Goal: Find specific page/section: Find specific page/section

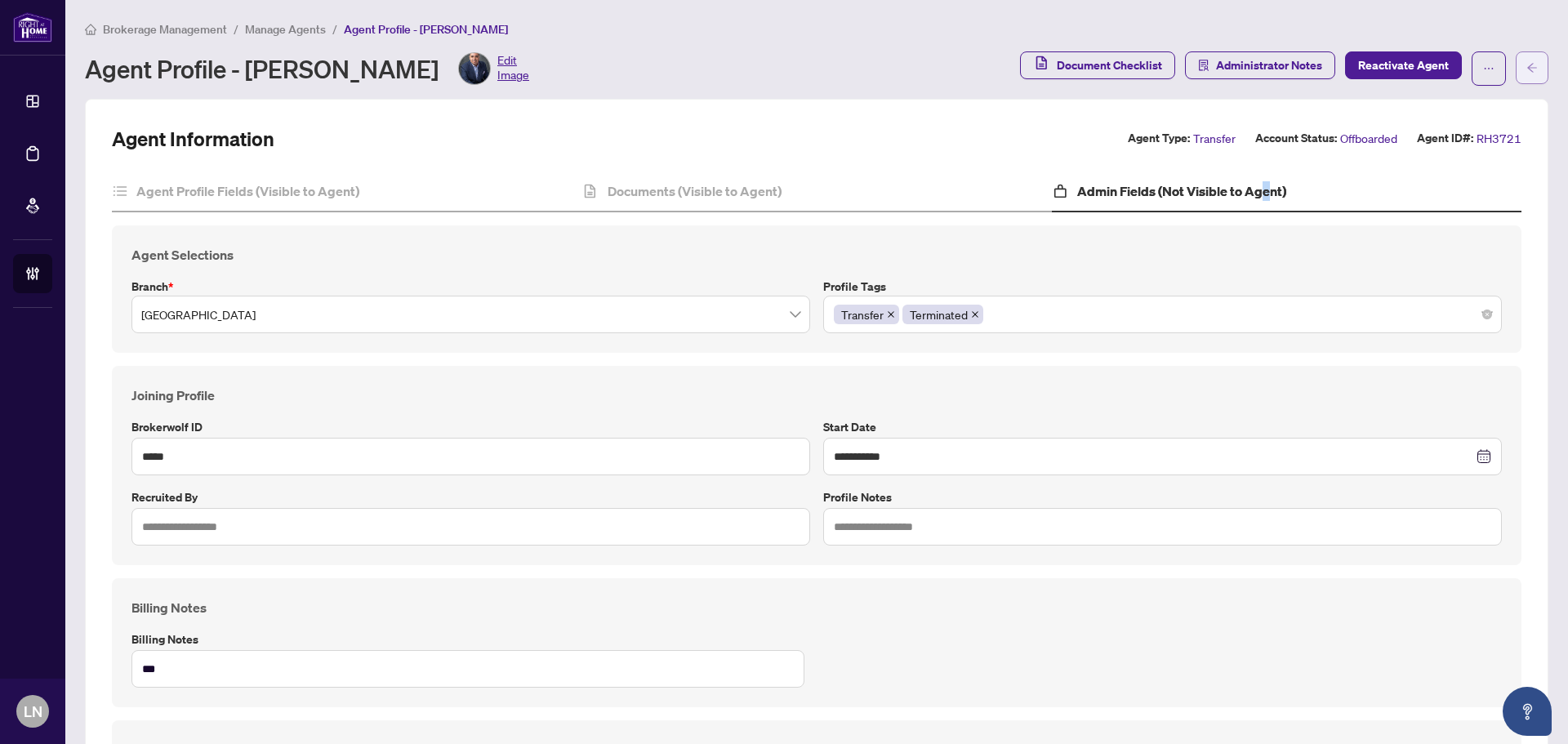
click at [1527, 66] on button "button" at bounding box center [1532, 68] width 33 height 33
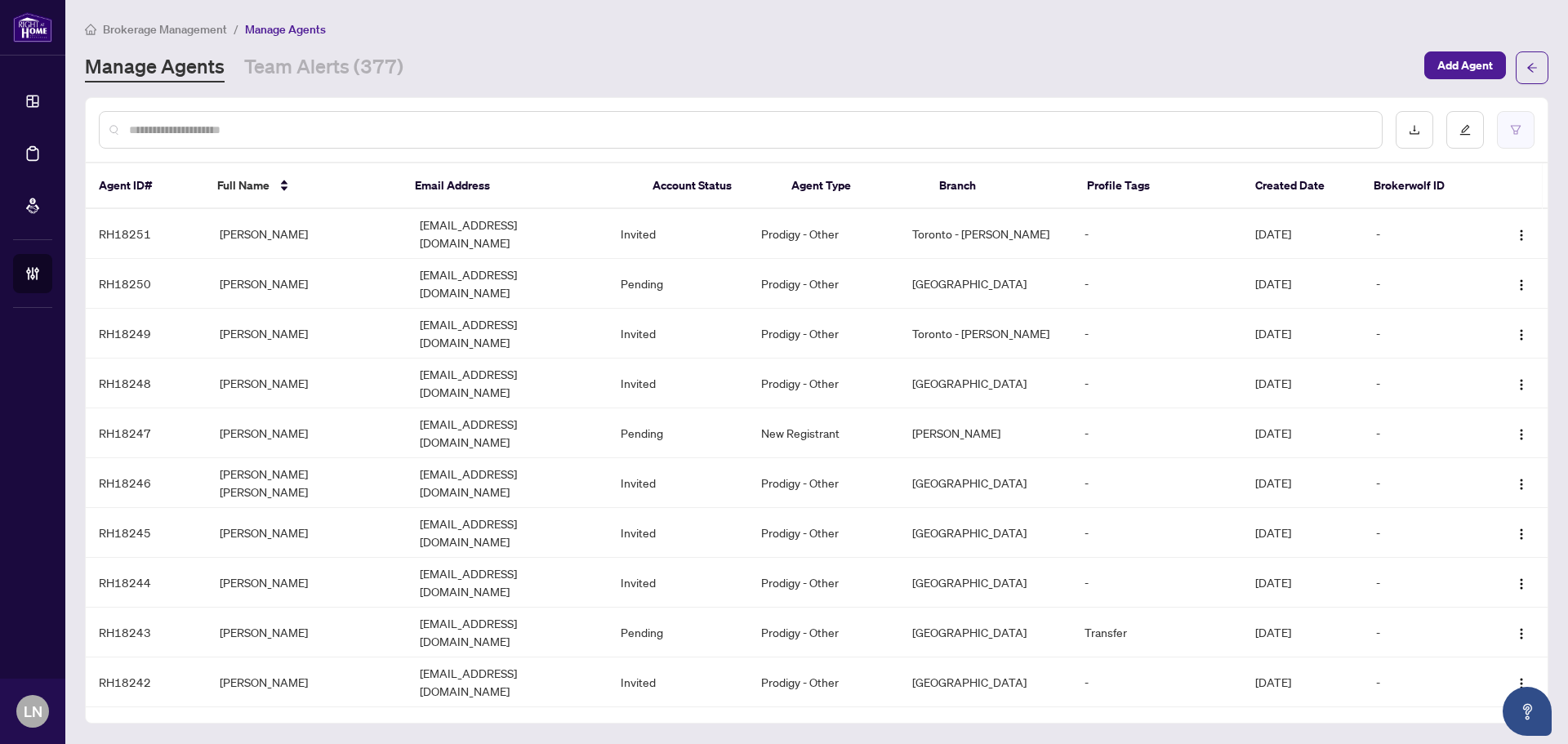
click at [1512, 138] on button "button" at bounding box center [1515, 130] width 37 height 37
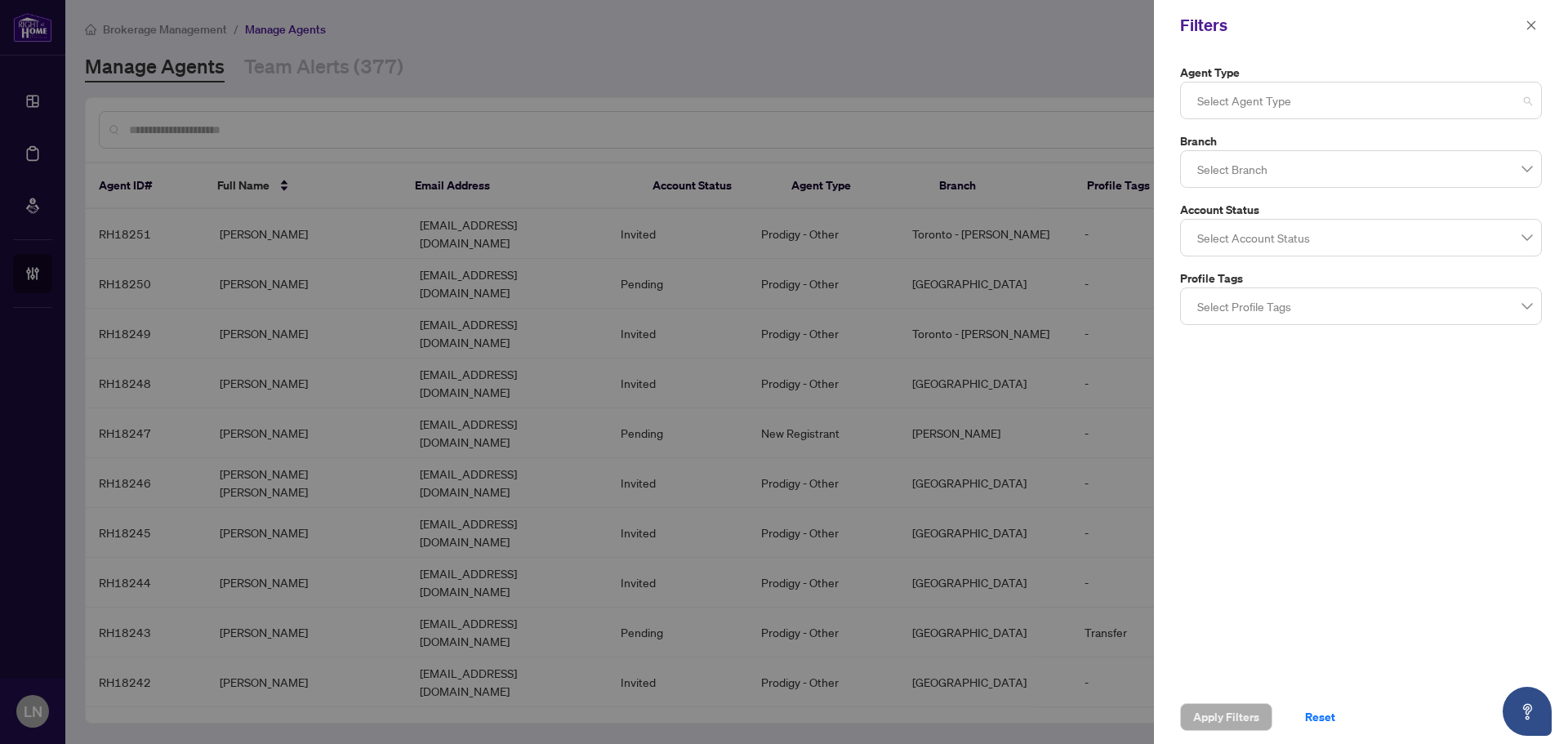
click at [1254, 97] on div at bounding box center [1361, 101] width 341 height 29
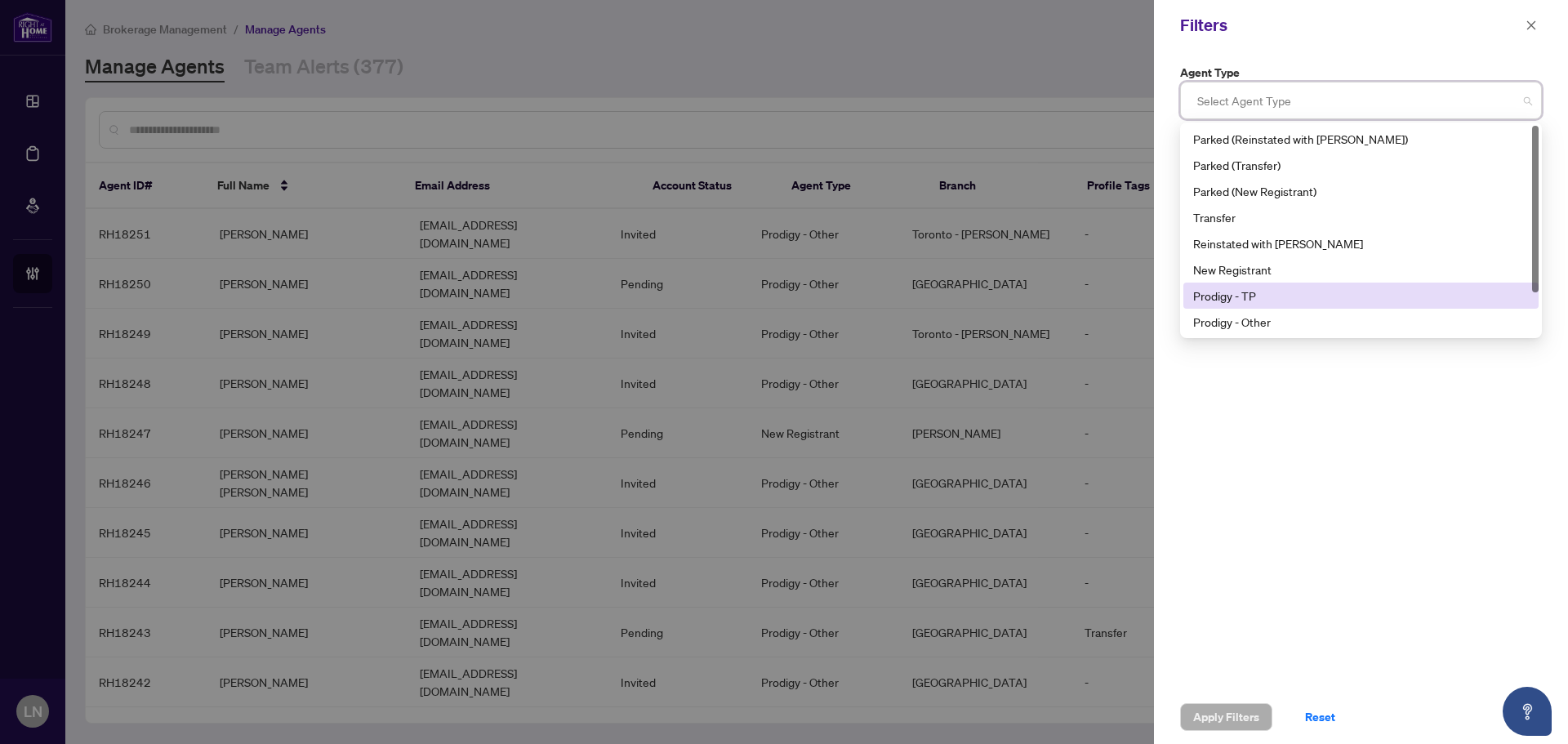
click at [1261, 294] on div "Prodigy - TP" at bounding box center [1361, 295] width 335 height 18
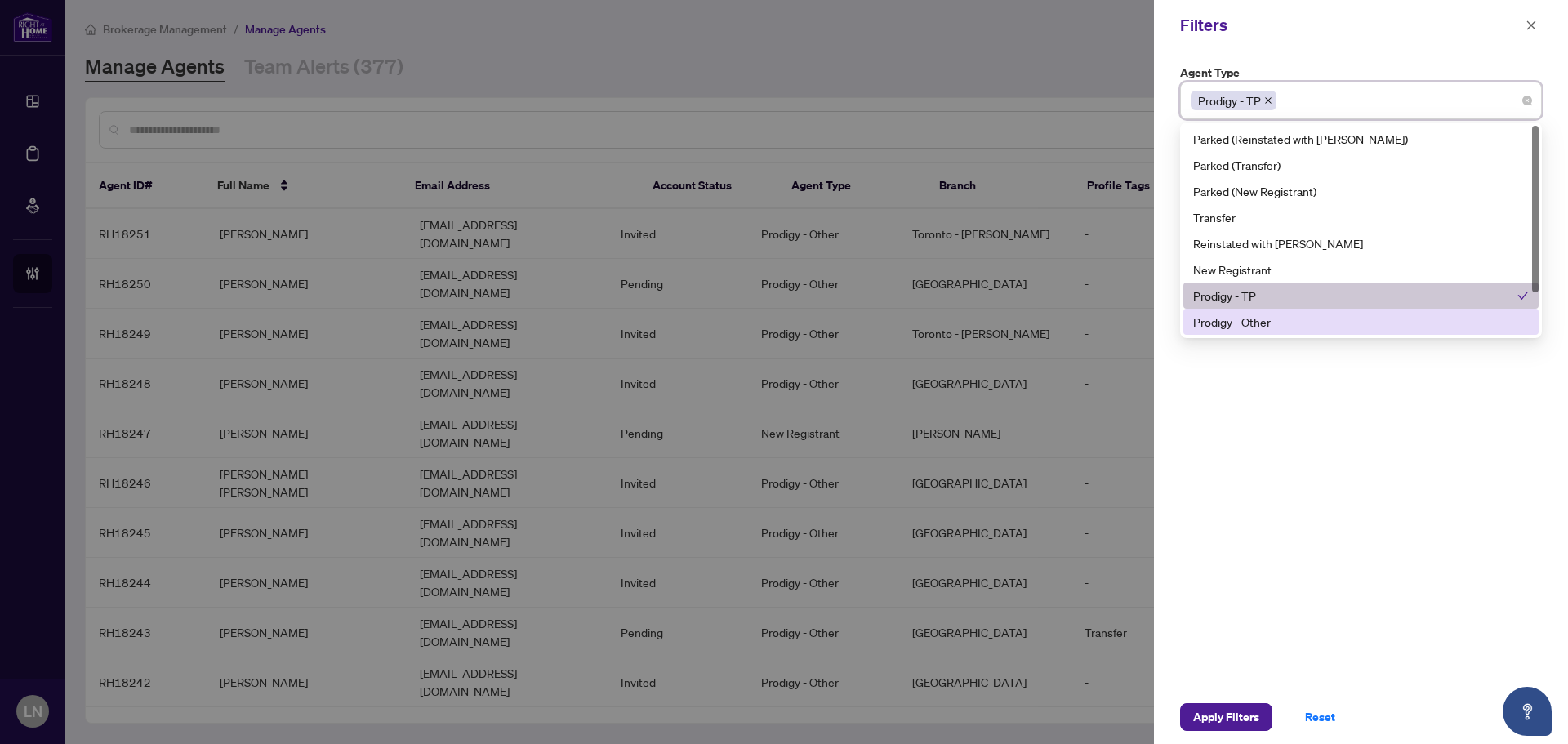
click at [1260, 319] on div "Prodigy - Other" at bounding box center [1361, 322] width 335 height 18
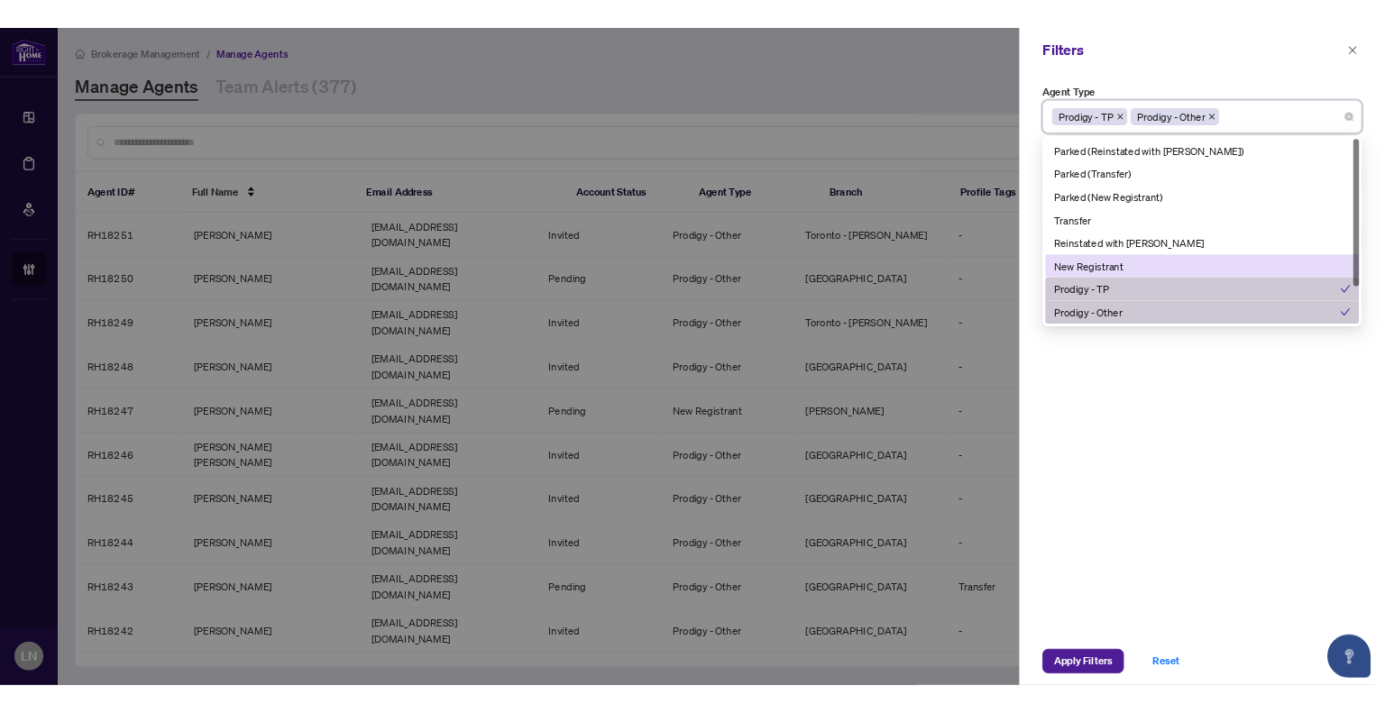
scroll to position [58, 0]
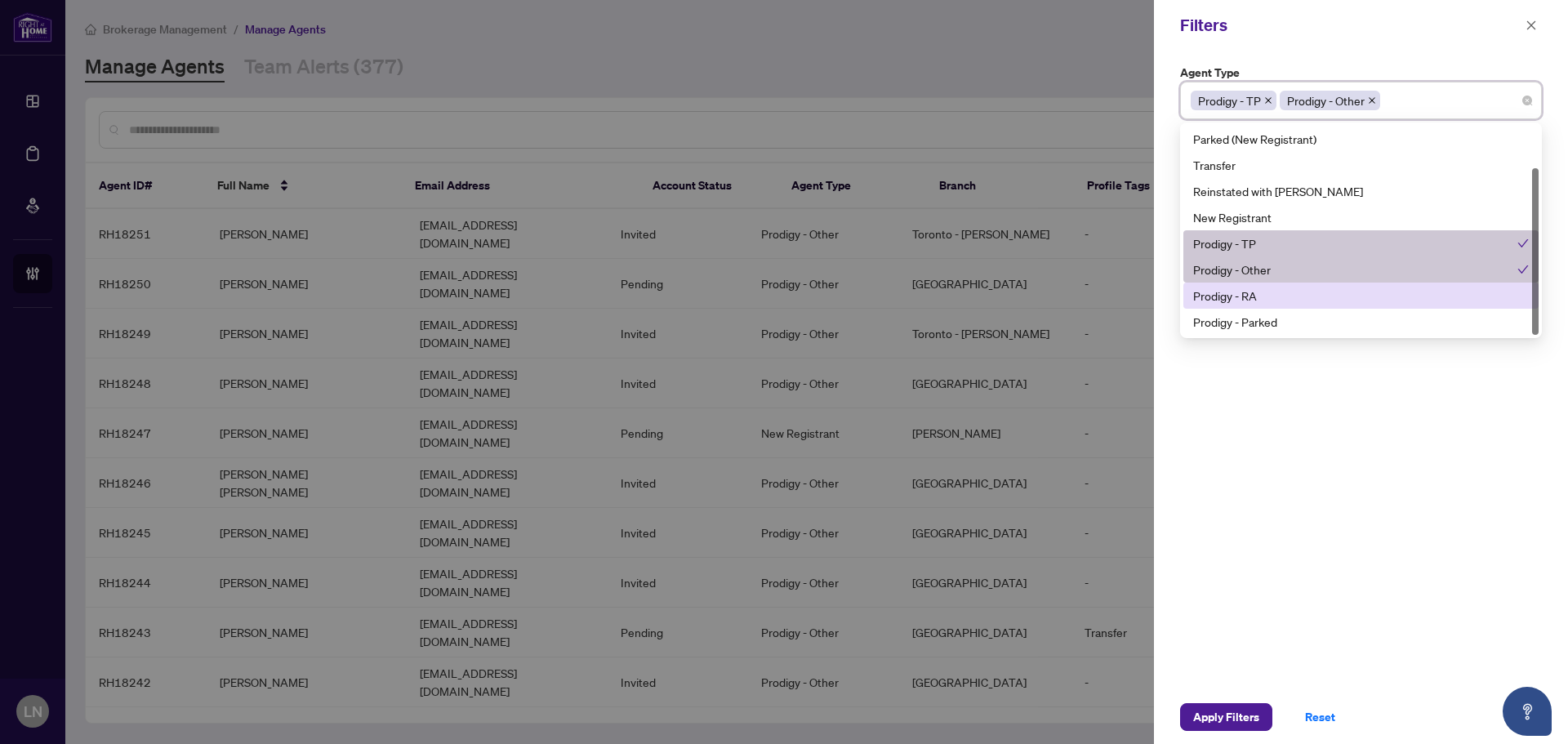
click at [1271, 285] on div "Prodigy - RA" at bounding box center [1361, 295] width 355 height 26
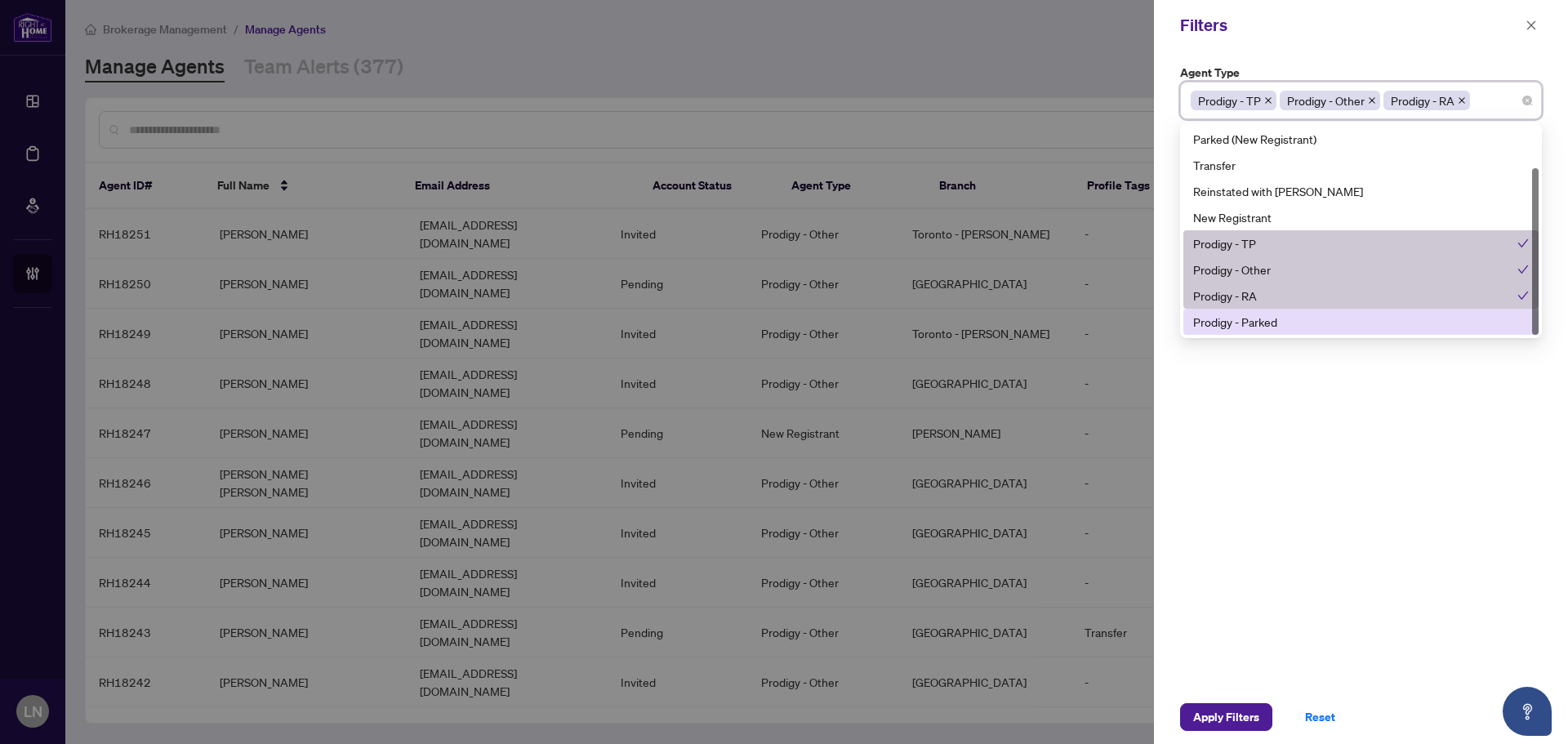
click at [1310, 327] on div "Prodigy - Parked" at bounding box center [1361, 322] width 335 height 18
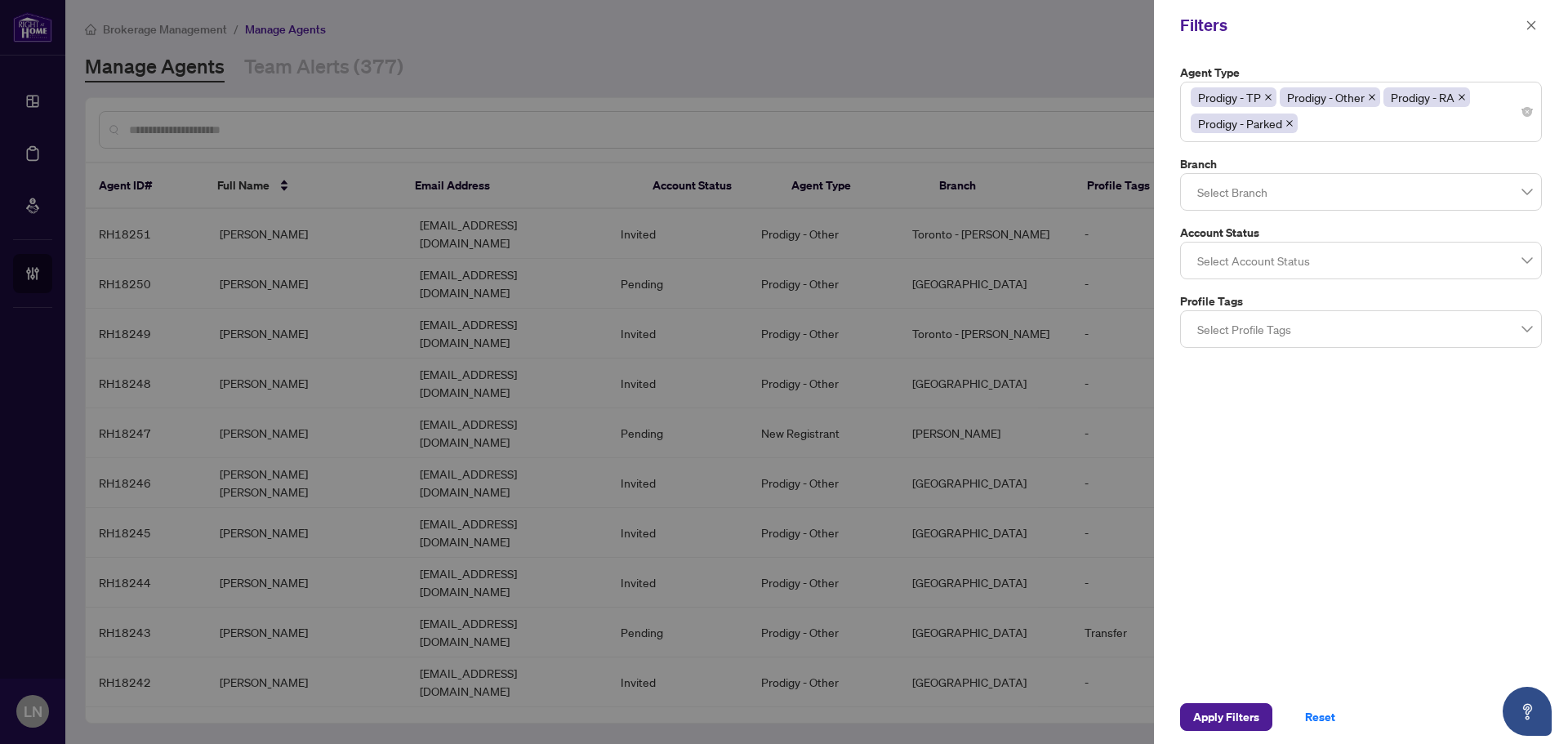
click at [1332, 368] on div "Agent Type Prodigy - TP Prodigy - Other Prodigy - RA Prodigy - Parked 11 13 Par…" at bounding box center [1361, 371] width 414 height 640
click at [1280, 181] on div at bounding box center [1361, 192] width 341 height 29
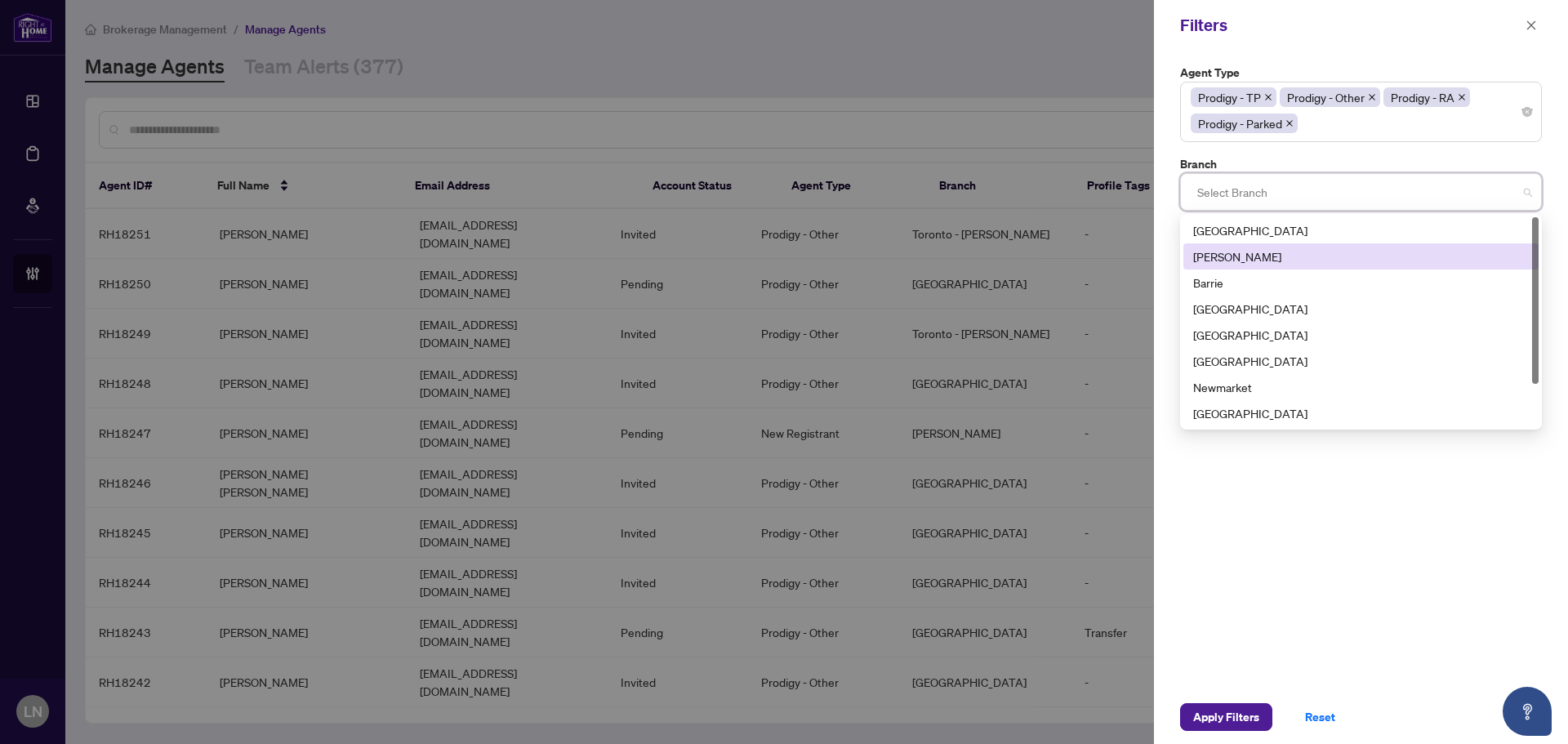
click at [1265, 234] on div "[GEOGRAPHIC_DATA]" at bounding box center [1361, 230] width 335 height 18
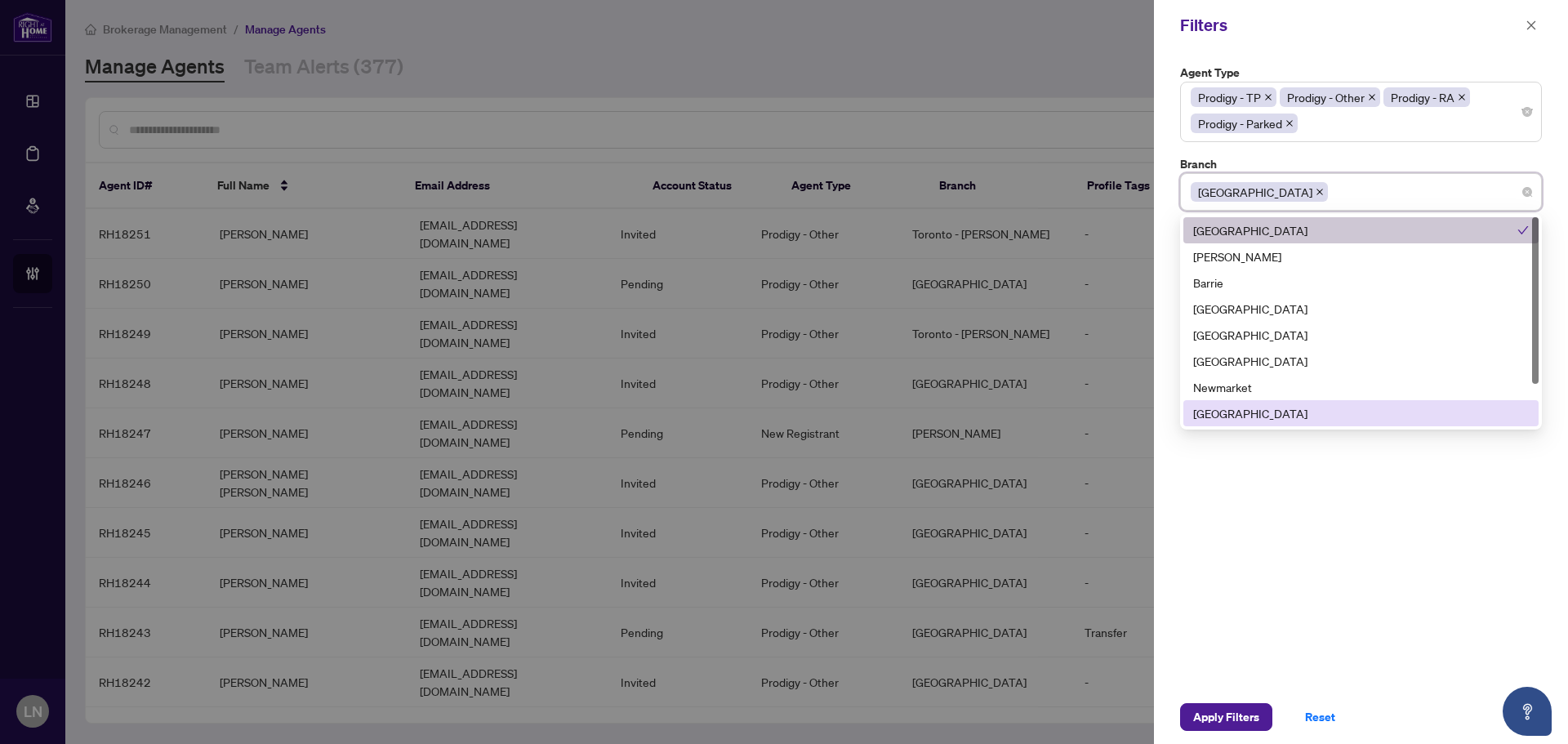
click at [1554, 469] on div "Agent Type Prodigy - TP Prodigy - Other Prodigy - RA Prodigy - Parked 11 13 Par…" at bounding box center [1361, 371] width 414 height 640
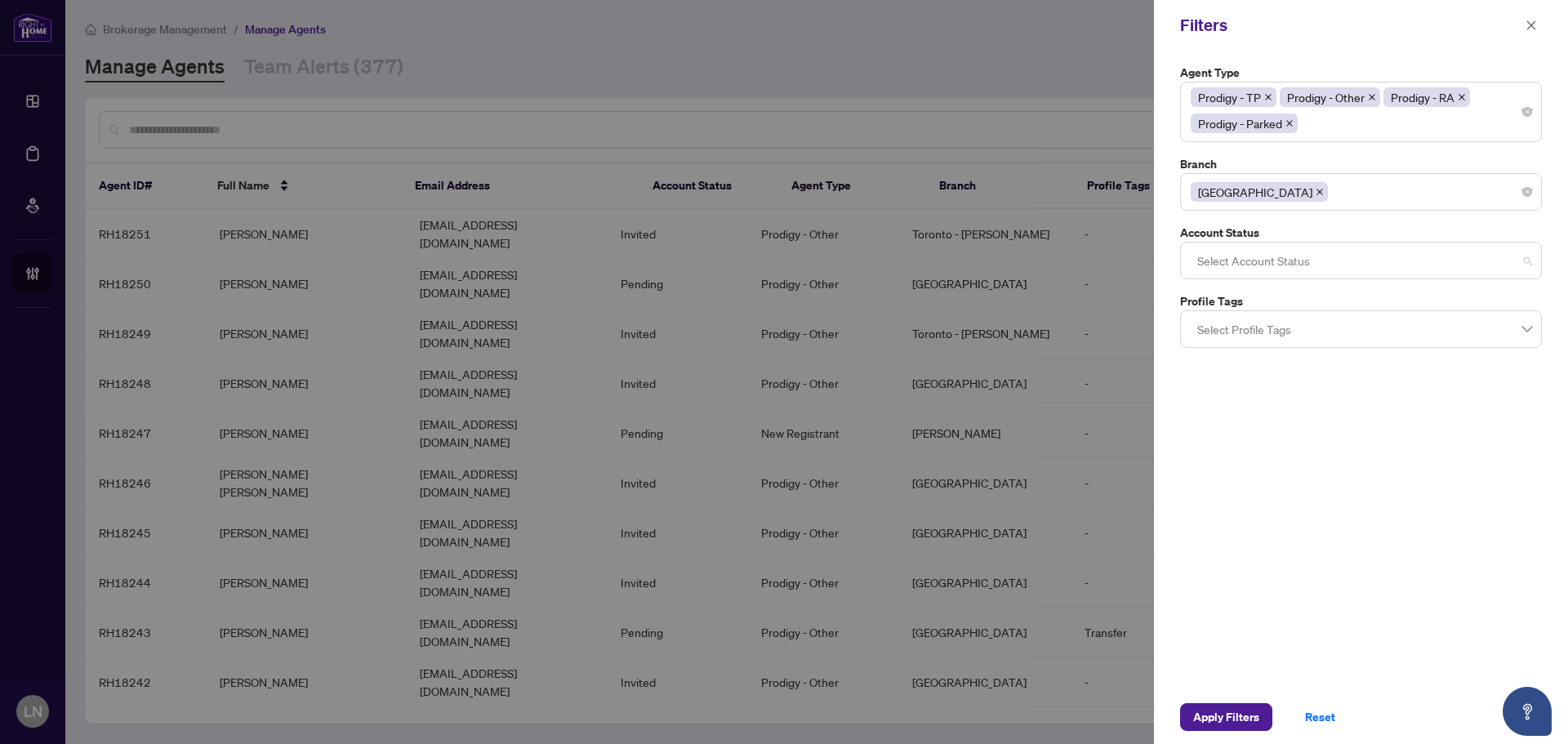
click at [1257, 260] on div at bounding box center [1361, 260] width 341 height 29
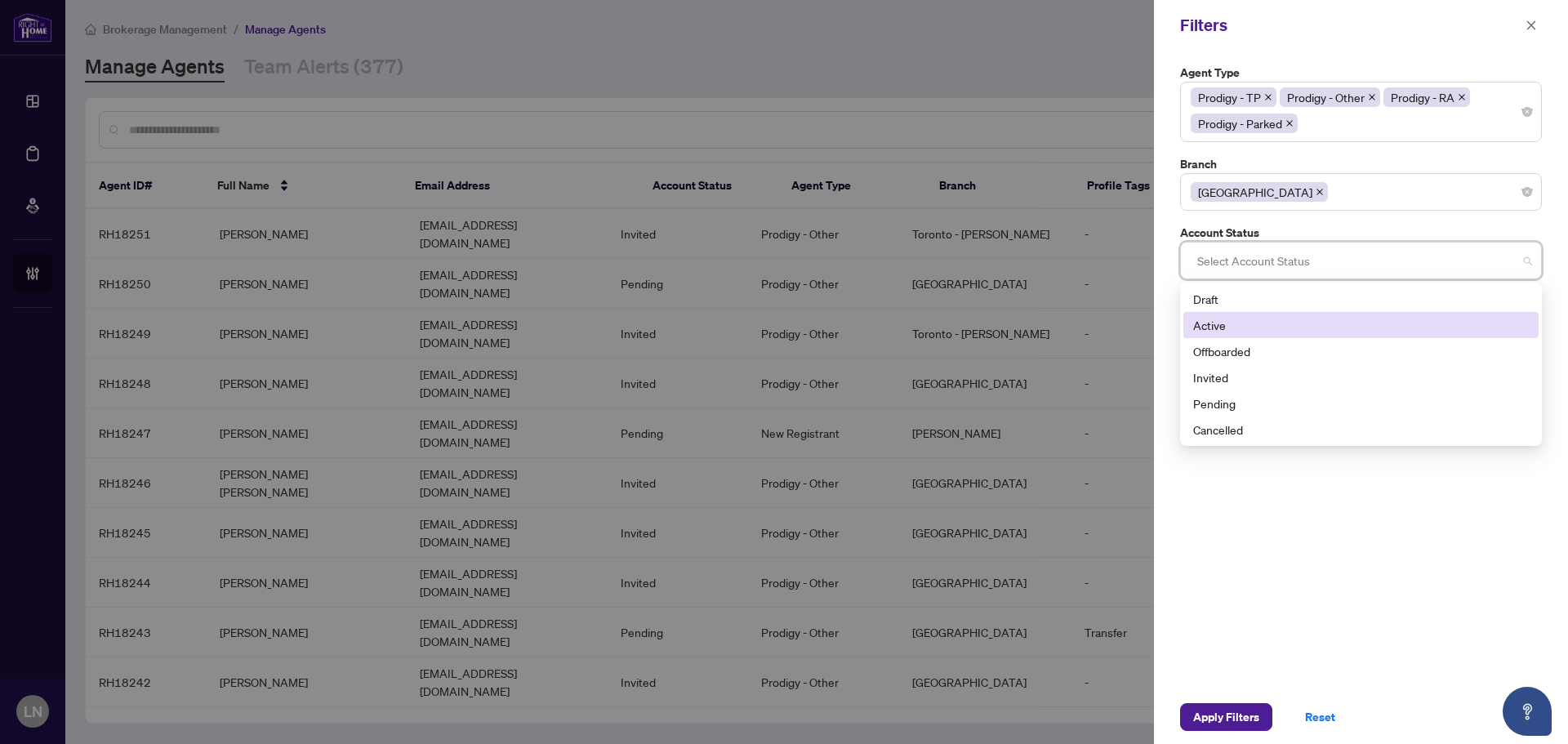
click at [1253, 325] on div "Active" at bounding box center [1361, 325] width 335 height 18
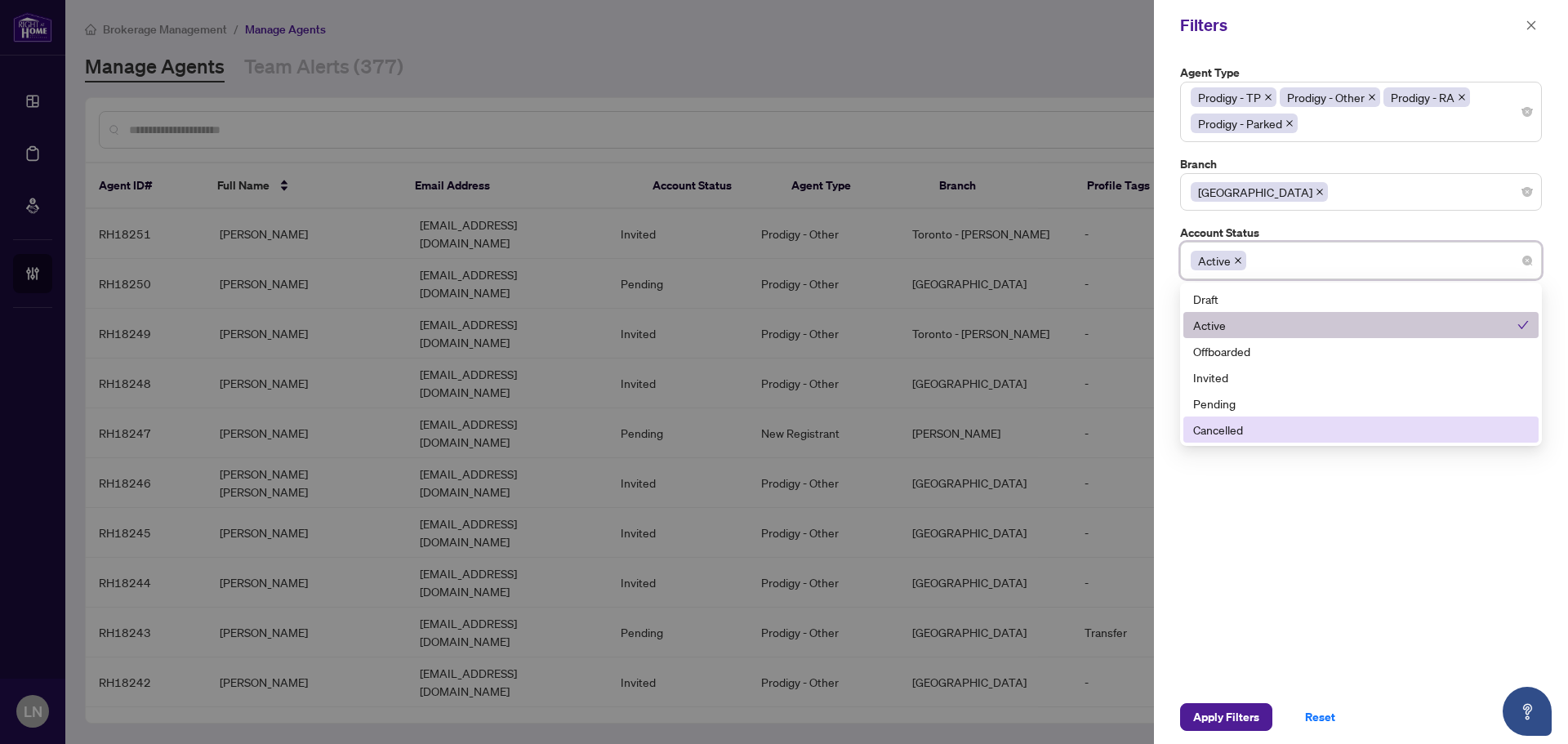
click at [1352, 652] on div "Agent Type Prodigy - TP Prodigy - Other Prodigy - RA Prodigy - Parked 11 13 Par…" at bounding box center [1361, 371] width 414 height 640
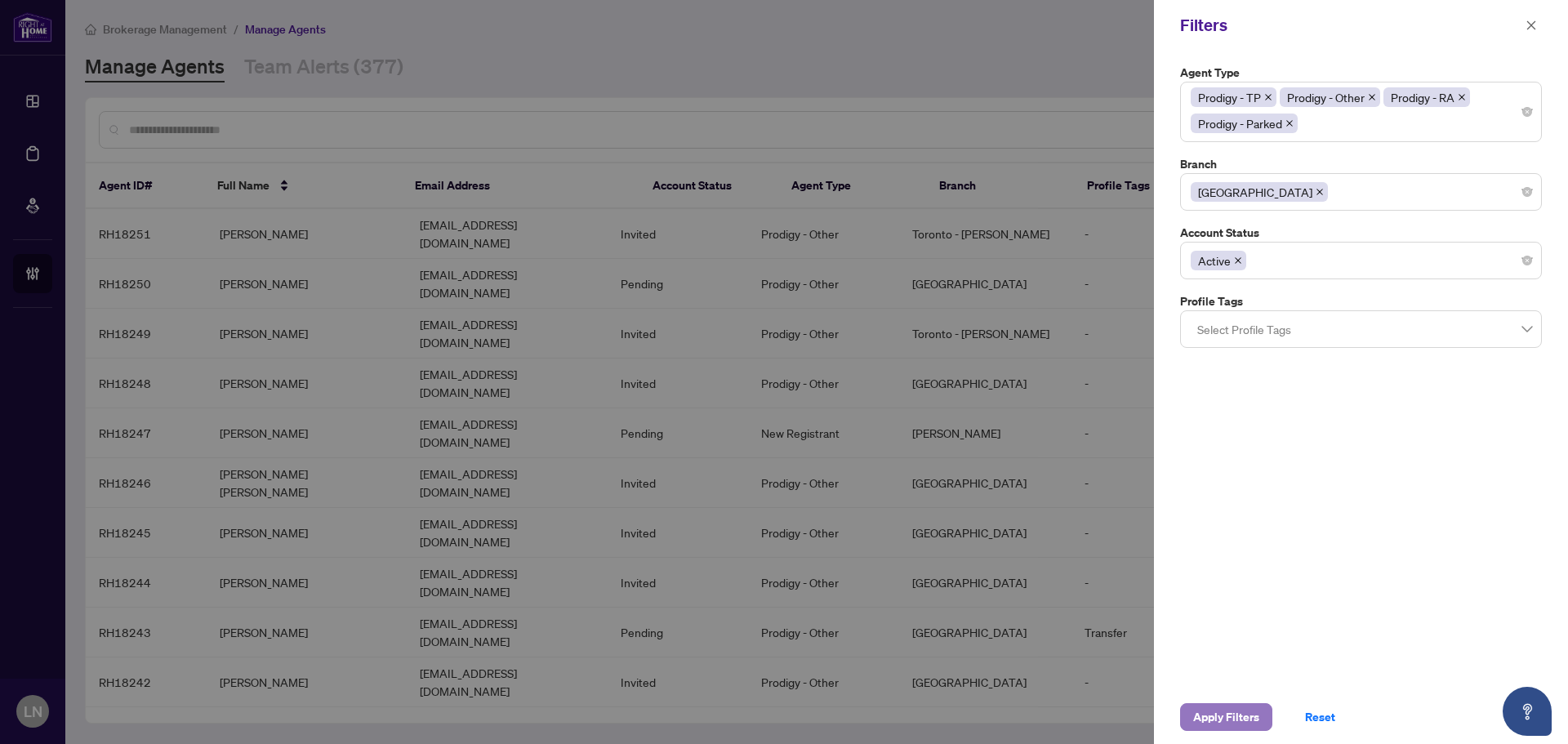
drag, startPoint x: 1246, startPoint y: 717, endPoint x: 1337, endPoint y: 613, distance: 138.2
click at [1246, 717] on span "Apply Filters" at bounding box center [1226, 717] width 66 height 26
